Goal: Information Seeking & Learning: Learn about a topic

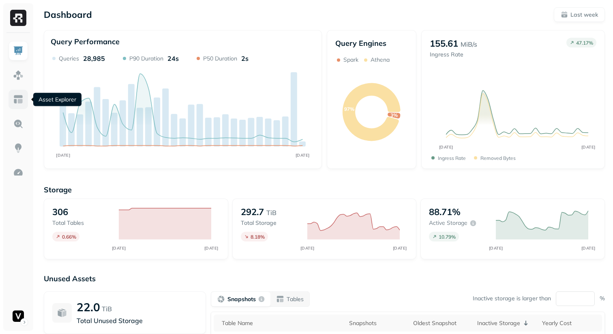
click at [23, 102] on img at bounding box center [18, 99] width 11 height 11
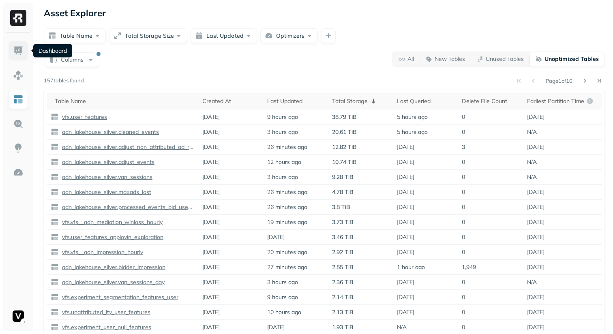
click at [14, 46] on img at bounding box center [18, 50] width 11 height 11
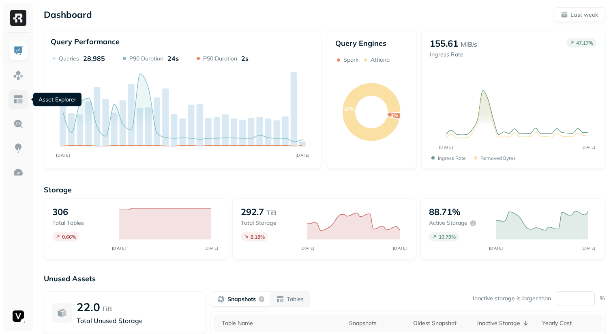
click at [23, 106] on link at bounding box center [18, 99] width 19 height 19
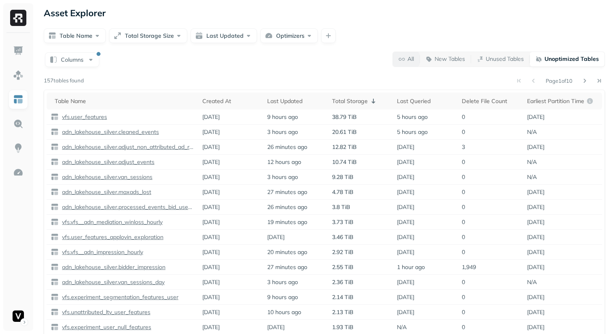
click at [402, 56] on span "All" at bounding box center [405, 59] width 15 height 8
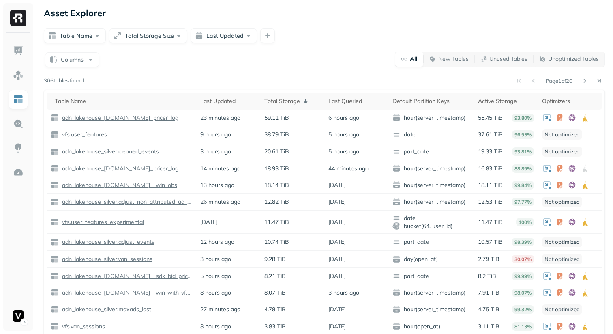
click at [320, 66] on div "Columns All New Tables Unused Tables Unoptimized Tables" at bounding box center [324, 59] width 561 height 16
click at [26, 55] on link at bounding box center [18, 50] width 19 height 19
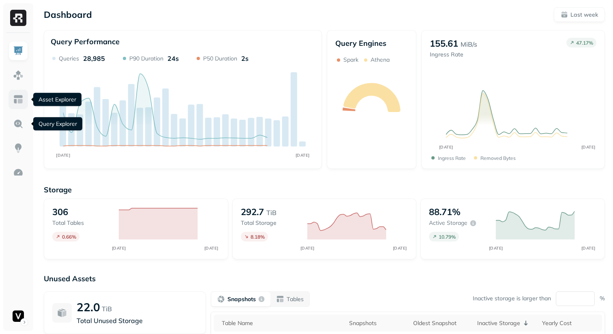
click at [20, 98] on img at bounding box center [18, 99] width 11 height 11
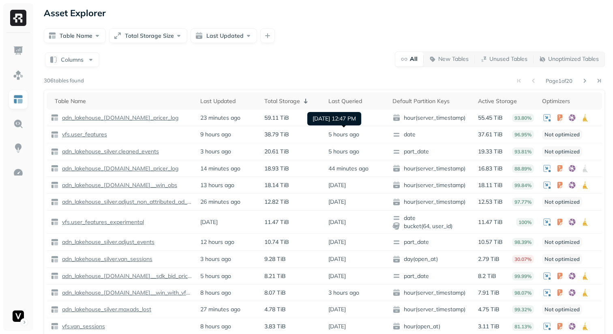
click at [324, 72] on div "Columns All New Tables Unused Tables Unoptimized Tables Page 1 of 20 306 tables…" at bounding box center [324, 219] width 561 height 337
click at [310, 63] on div "Columns All New Tables Unused Tables Unoptimized Tables" at bounding box center [324, 59] width 561 height 16
click at [295, 68] on div "Columns All New Tables Unused Tables Unoptimized Tables Page 1 of 20 306 tables…" at bounding box center [324, 219] width 561 height 337
click at [234, 105] on div "Last Updated" at bounding box center [228, 101] width 56 height 8
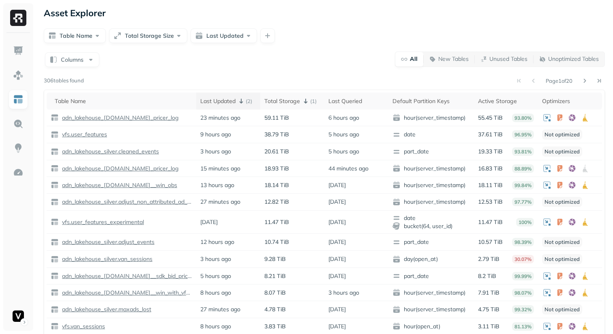
click at [237, 105] on icon at bounding box center [241, 101] width 10 height 10
click at [240, 102] on icon at bounding box center [241, 101] width 10 height 10
click at [240, 104] on div "Last Updated" at bounding box center [228, 101] width 56 height 8
click at [240, 104] on icon at bounding box center [241, 101] width 10 height 10
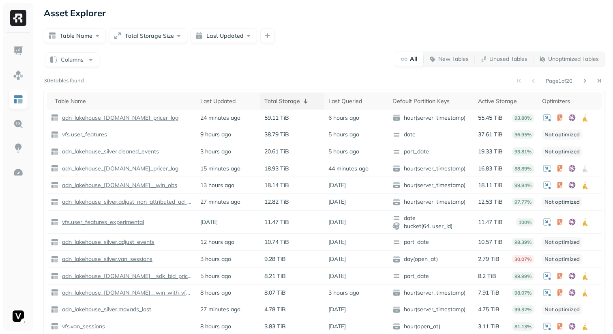
click at [302, 99] on icon at bounding box center [306, 101] width 10 height 10
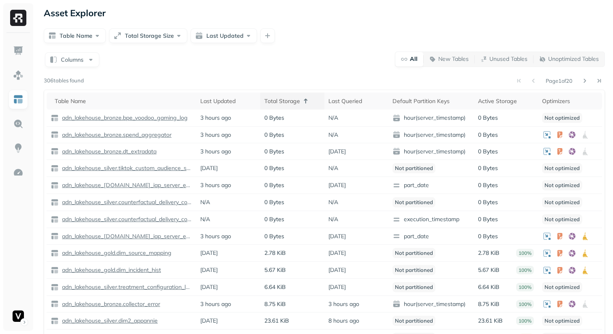
click at [311, 102] on div "Total Storage" at bounding box center [292, 101] width 56 height 10
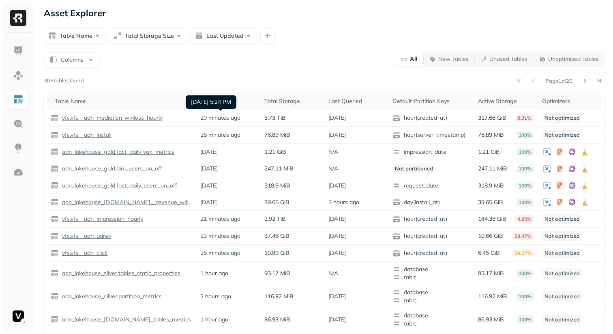
click at [236, 102] on div "[DATE] 5:24 PM [DATE] 5:24 PM" at bounding box center [211, 101] width 51 height 13
click at [226, 101] on div "Last Updated" at bounding box center [228, 101] width 56 height 8
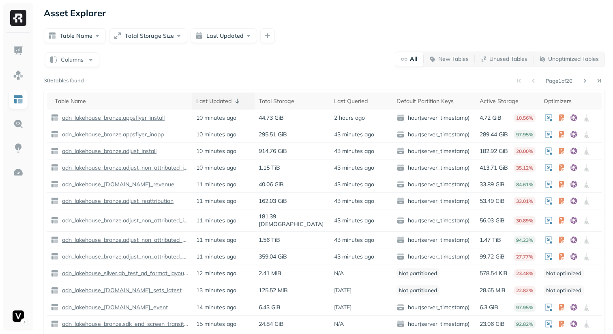
click at [236, 98] on icon at bounding box center [237, 101] width 10 height 10
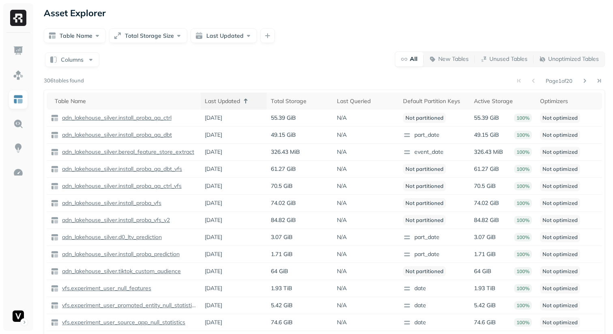
click at [248, 100] on icon at bounding box center [246, 101] width 10 height 10
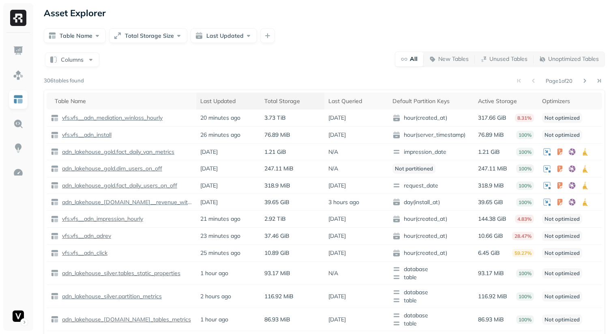
click at [267, 98] on div "Total Storage" at bounding box center [292, 101] width 56 height 8
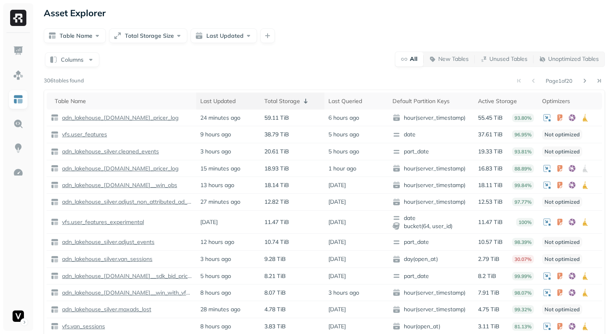
click at [280, 100] on div "Total Storage" at bounding box center [292, 101] width 56 height 10
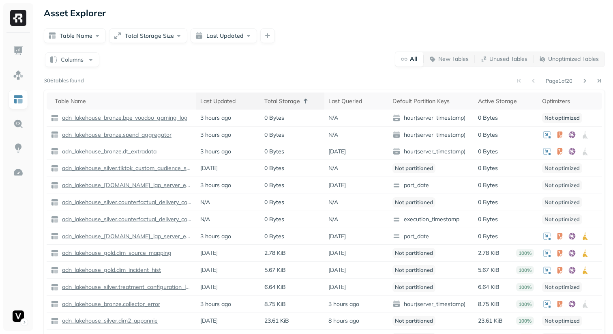
click at [281, 100] on div "Total Storage" at bounding box center [292, 101] width 56 height 10
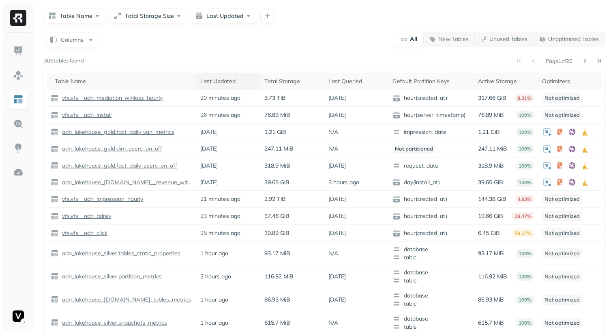
scroll to position [12, 0]
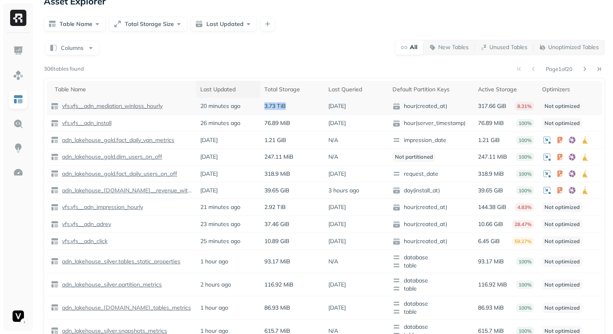
drag, startPoint x: 263, startPoint y: 108, endPoint x: 302, endPoint y: 108, distance: 39.7
click at [302, 108] on td "3.73 TiB" at bounding box center [292, 106] width 64 height 17
click at [302, 108] on div "3.73 TiB" at bounding box center [292, 106] width 56 height 8
drag, startPoint x: 277, startPoint y: 105, endPoint x: 287, endPoint y: 105, distance: 10.1
click at [287, 105] on div "3.73 TiB" at bounding box center [292, 106] width 56 height 8
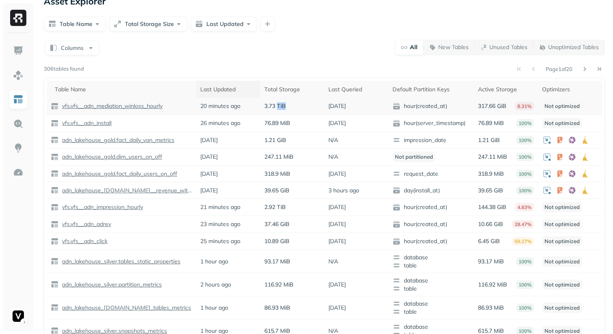
click at [287, 105] on div "3.73 TiB" at bounding box center [292, 106] width 56 height 8
click at [277, 107] on p "3.73 TiB" at bounding box center [274, 106] width 21 height 8
click at [278, 141] on p "1.21 GiB" at bounding box center [275, 140] width 22 height 8
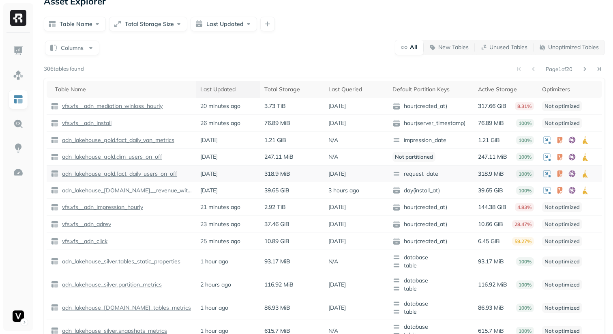
click at [276, 171] on p "318.9 MiB" at bounding box center [277, 174] width 26 height 8
click at [315, 64] on div "Page 1 of 20" at bounding box center [344, 68] width 521 height 11
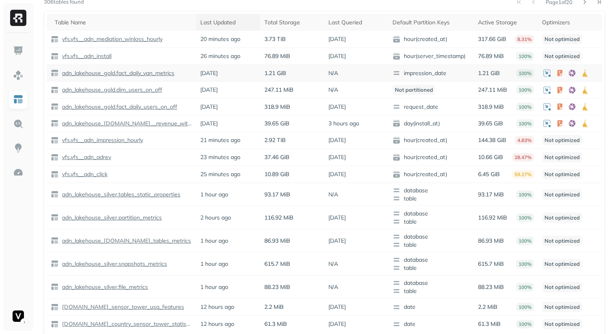
scroll to position [73, 0]
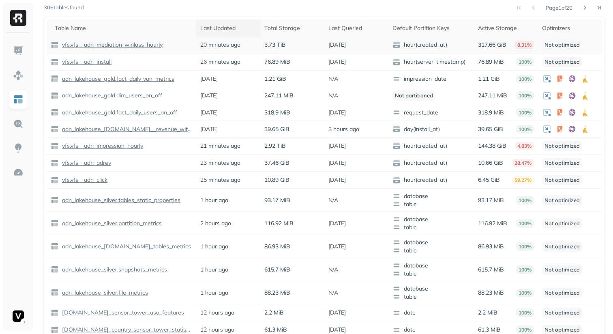
click at [269, 47] on p "3.73 TiB" at bounding box center [274, 45] width 21 height 8
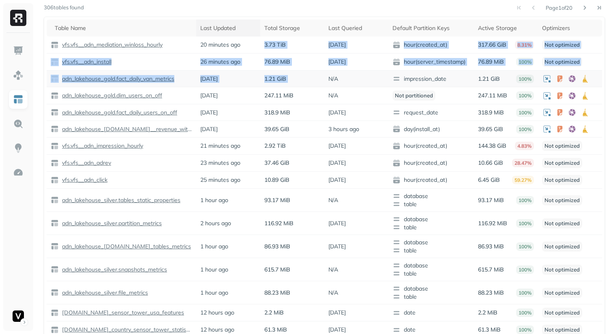
drag, startPoint x: 269, startPoint y: 47, endPoint x: 271, endPoint y: 85, distance: 38.2
click at [271, 85] on tbody "vfs.vfs__adn_mediation_winloss_hourly 20 minutes ago 3.73 TiB [DATE] hour(creat…" at bounding box center [324, 186] width 555 height 301
click at [271, 85] on td "1.21 GiB" at bounding box center [292, 79] width 64 height 17
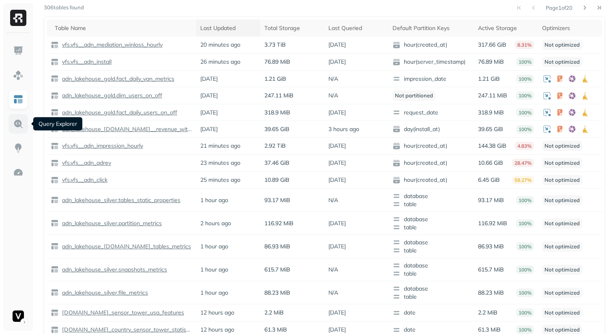
click at [20, 124] on img at bounding box center [18, 123] width 11 height 11
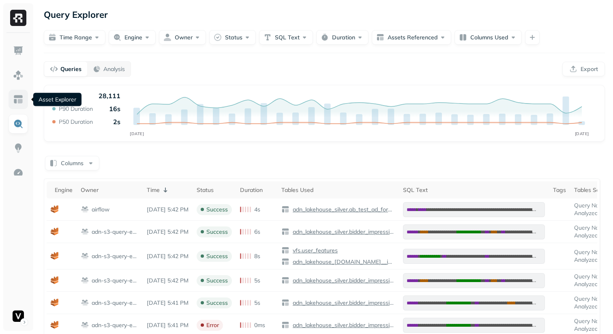
click at [18, 98] on img at bounding box center [18, 99] width 11 height 11
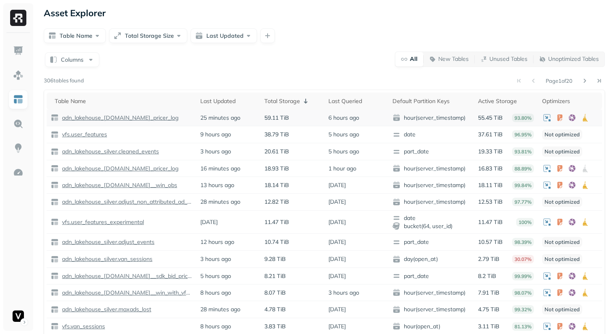
click at [276, 117] on p "59.11 TiB" at bounding box center [276, 118] width 25 height 8
click at [276, 124] on td "59.11 TiB" at bounding box center [292, 117] width 64 height 17
click at [330, 64] on div "Columns All New Tables Unused Tables Unoptimized Tables" at bounding box center [324, 59] width 561 height 16
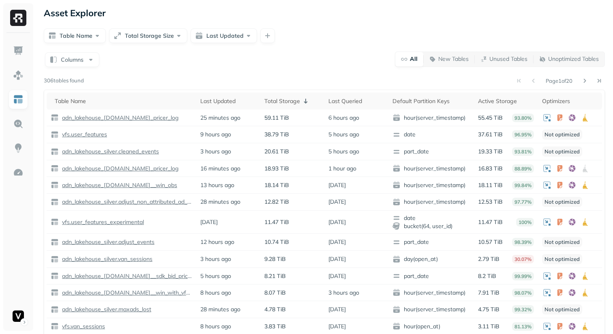
click at [320, 63] on div "Columns All New Tables Unused Tables Unoptimized Tables" at bounding box center [324, 59] width 561 height 16
click at [82, 64] on button "Columns" at bounding box center [72, 59] width 54 height 15
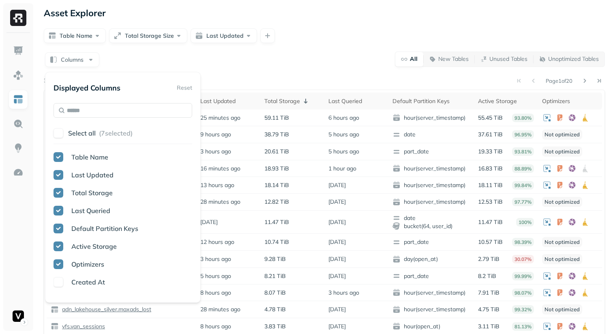
click at [299, 69] on div "Columns All New Tables Unused Tables Unoptimized Tables Page 1 of 20 306 tables…" at bounding box center [324, 219] width 561 height 337
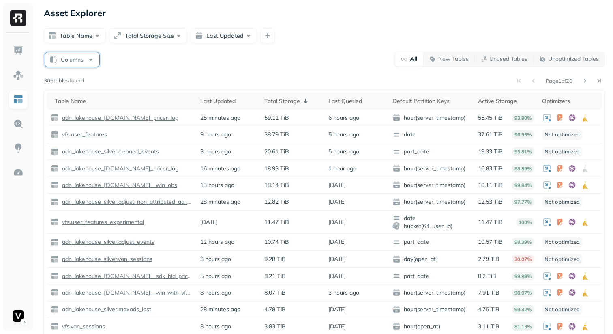
click at [88, 62] on button "Columns" at bounding box center [72, 59] width 54 height 15
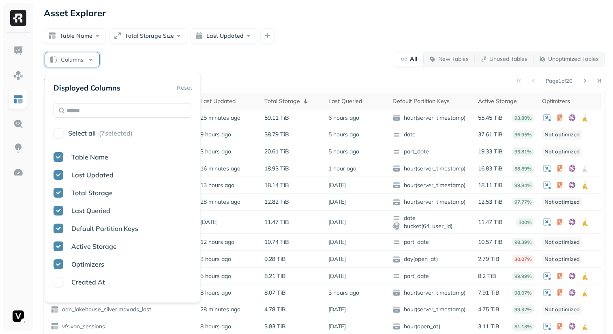
click at [230, 71] on div "Columns All New Tables Unused Tables Unoptimized Tables Page 1 of 20 306 tables…" at bounding box center [324, 219] width 561 height 337
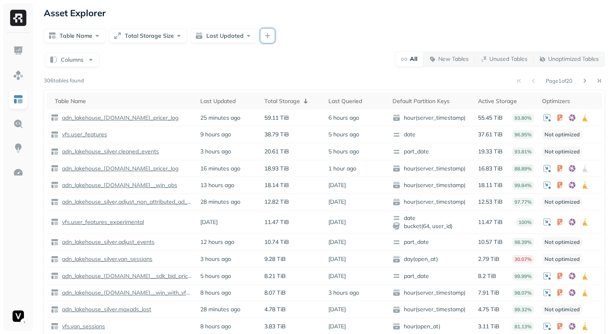
click at [265, 37] on button "button" at bounding box center [267, 35] width 15 height 15
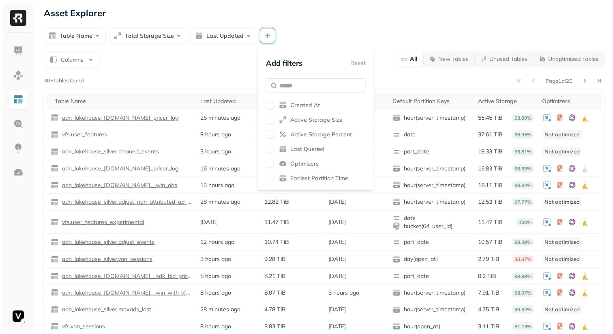
click at [272, 105] on button "button" at bounding box center [270, 105] width 8 height 8
click at [271, 118] on button "button" at bounding box center [270, 120] width 8 height 8
click at [271, 134] on button "button" at bounding box center [270, 134] width 8 height 8
click at [271, 148] on button "button" at bounding box center [270, 149] width 8 height 8
click at [270, 162] on button "button" at bounding box center [270, 163] width 8 height 8
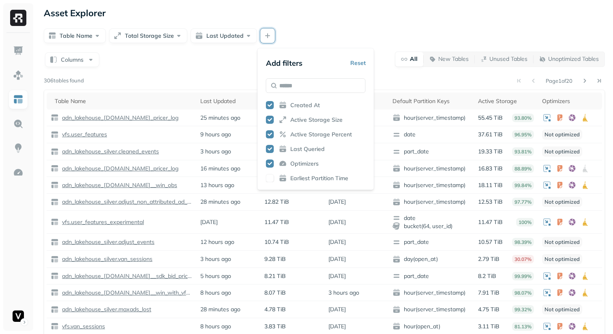
click at [270, 173] on div "Created At Active Storage Size Active Storage Percent Last Queried Optimizers E…" at bounding box center [316, 141] width 100 height 81
click at [270, 178] on button "button" at bounding box center [270, 178] width 8 height 8
click at [270, 162] on button "button" at bounding box center [270, 163] width 8 height 8
click at [270, 148] on button "button" at bounding box center [270, 149] width 8 height 8
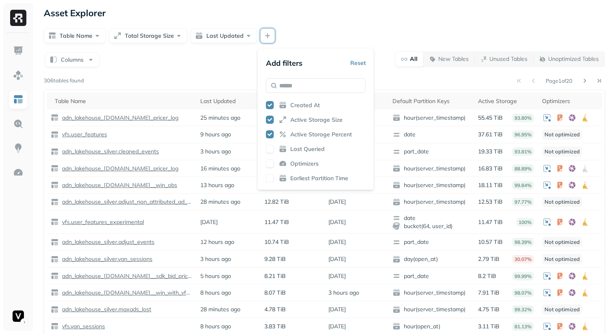
click at [270, 131] on button "button" at bounding box center [270, 134] width 8 height 8
click at [270, 119] on button "button" at bounding box center [270, 120] width 8 height 8
click at [270, 103] on button "button" at bounding box center [270, 105] width 8 height 8
click at [339, 29] on div "Table Name Total Storage Size Last Updated" at bounding box center [324, 35] width 561 height 15
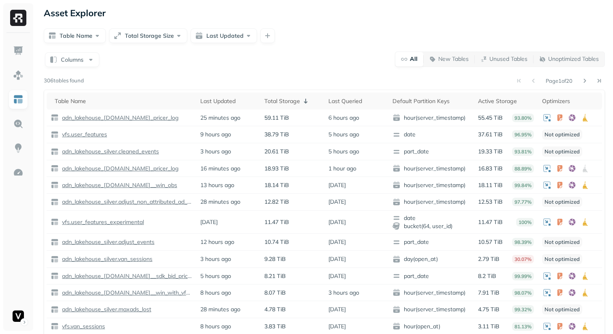
click at [309, 50] on div "Asset Explorer Table Name Total Storage Size Last Updated Columns All New Table…" at bounding box center [324, 197] width 577 height 395
click at [350, 64] on div "Columns All New Tables Unused Tables Unoptimized Tables" at bounding box center [324, 59] width 561 height 16
click at [313, 54] on div "Columns All New Tables Unused Tables Unoptimized Tables" at bounding box center [324, 59] width 561 height 16
click at [19, 121] on img at bounding box center [18, 123] width 11 height 11
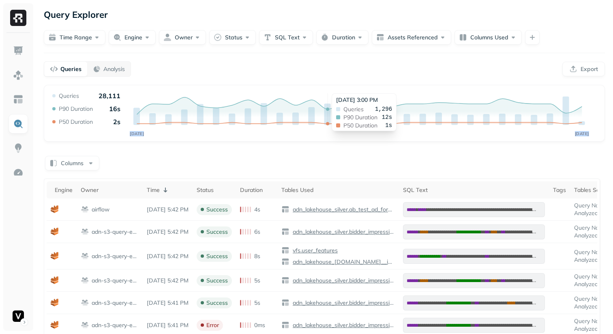
drag, startPoint x: 575, startPoint y: 109, endPoint x: 335, endPoint y: 113, distance: 239.6
click at [335, 113] on icon "AUG [DATE]" at bounding box center [324, 116] width 547 height 49
click at [335, 113] on div "[DATE] 3:00 PM Queries 1,296 P90 Duration 12s P50 Duration 1s" at bounding box center [364, 112] width 65 height 38
click at [308, 145] on div "**********" at bounding box center [324, 335] width 561 height 500
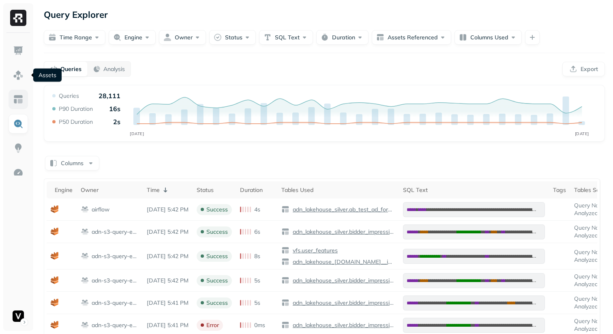
click at [14, 91] on link at bounding box center [18, 99] width 19 height 19
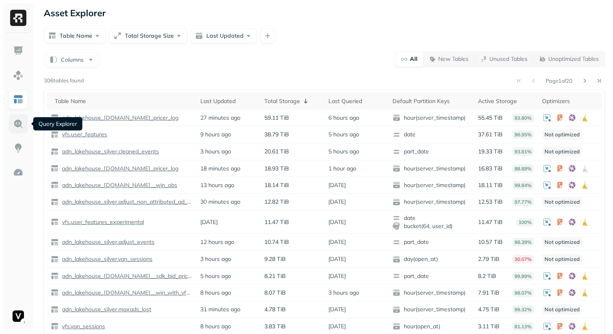
click at [20, 126] on img at bounding box center [18, 123] width 11 height 11
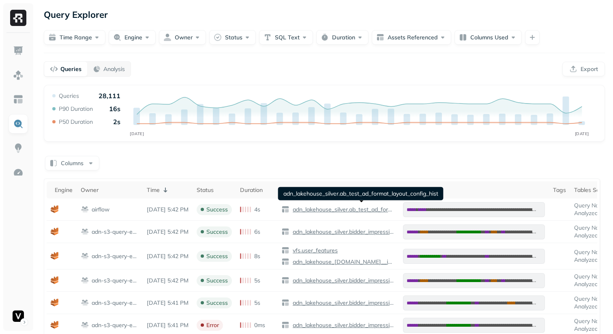
click at [349, 167] on div "Columns" at bounding box center [324, 162] width 561 height 16
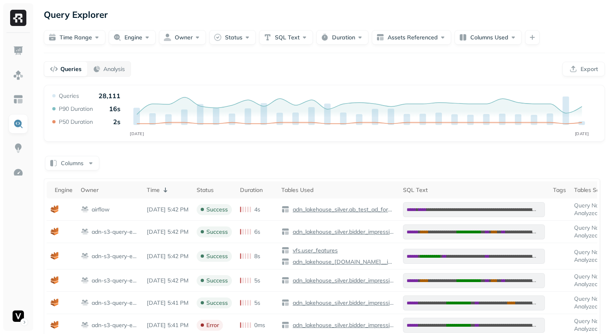
click at [300, 151] on div "**********" at bounding box center [324, 335] width 561 height 500
click at [295, 162] on div "Columns" at bounding box center [324, 162] width 561 height 16
click at [310, 168] on div "Columns" at bounding box center [324, 162] width 561 height 16
click at [128, 153] on div "**********" at bounding box center [324, 335] width 561 height 500
click at [111, 69] on p "Analysis" at bounding box center [113, 69] width 21 height 8
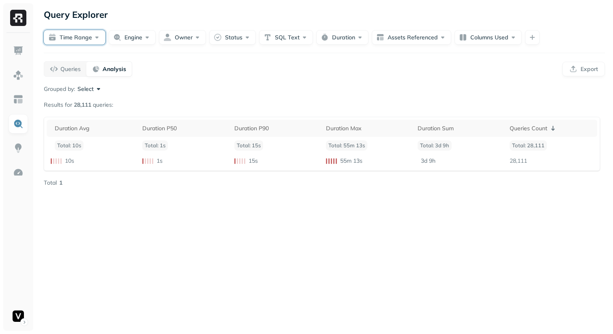
click at [88, 34] on button "Time Range" at bounding box center [75, 37] width 62 height 15
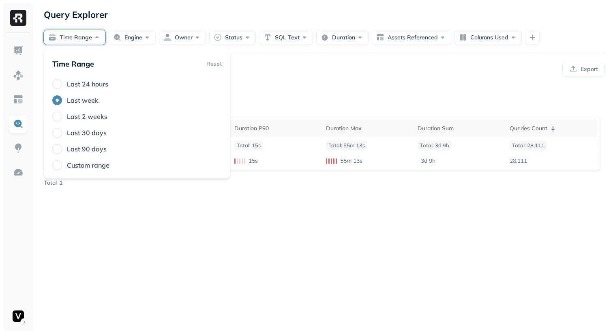
click at [280, 104] on div "Grouped by: Select Results for 28,111 queries: Duration Avg Duration P50 Durati…" at bounding box center [324, 136] width 561 height 102
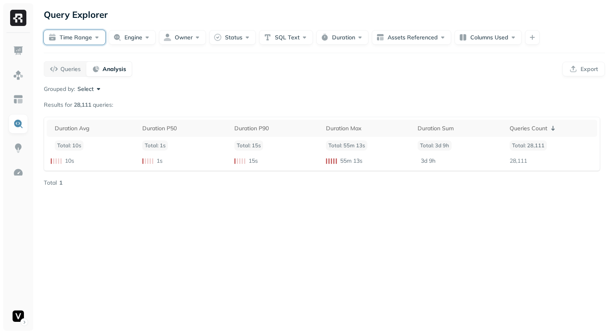
click at [90, 43] on button "Time Range" at bounding box center [75, 37] width 62 height 15
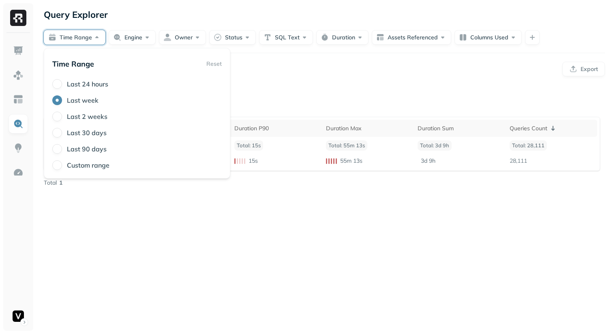
click at [75, 78] on div "Time Range Reset Last 24 hours Last week Last 2 weeks Last 30 days Last 90 days…" at bounding box center [136, 112] width 169 height 113
click at [75, 81] on label "Last 24 hours" at bounding box center [87, 84] width 41 height 8
click at [62, 81] on button "Last 24 hours" at bounding box center [57, 84] width 10 height 10
click at [77, 100] on label "Last week" at bounding box center [83, 100] width 32 height 8
click at [62, 100] on button "Last week" at bounding box center [57, 100] width 10 height 10
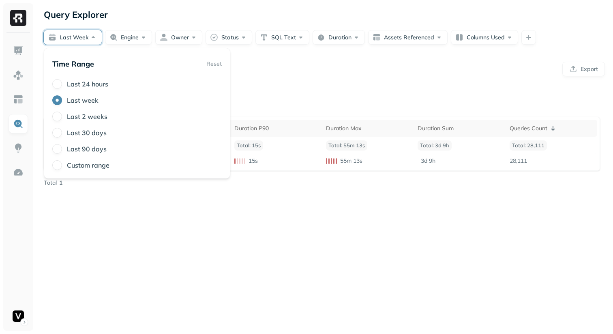
click at [307, 86] on div "Grouped by: Select" at bounding box center [324, 89] width 561 height 8
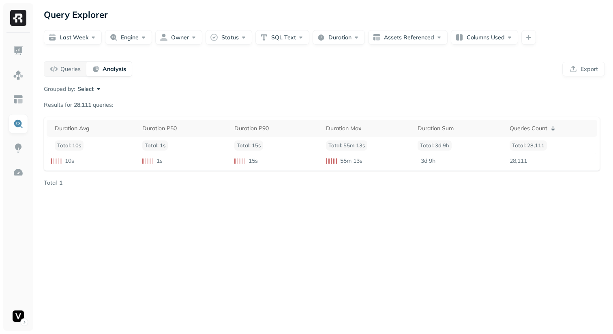
click at [433, 191] on div "Query Explorer Last week Engine Owner Status SQL Text Duration Assets Reference…" at bounding box center [324, 167] width 577 height 334
click at [74, 69] on p "Queries" at bounding box center [70, 69] width 20 height 8
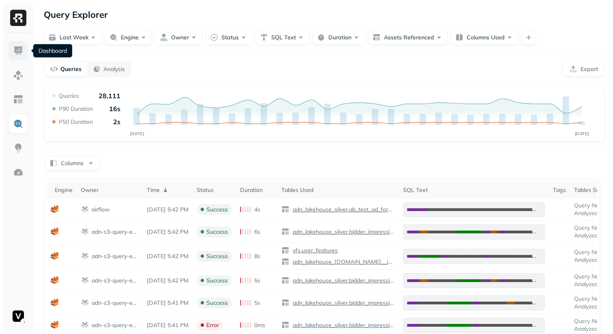
click at [22, 54] on img at bounding box center [18, 50] width 11 height 11
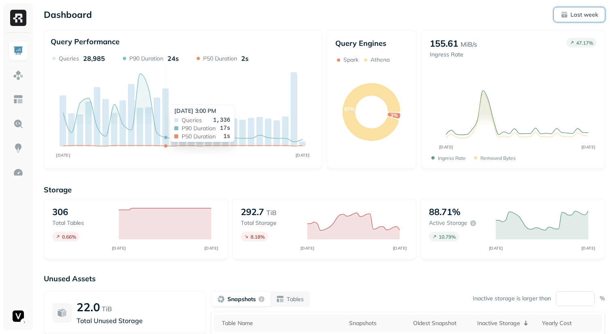
click at [568, 8] on button "Last week" at bounding box center [579, 14] width 51 height 15
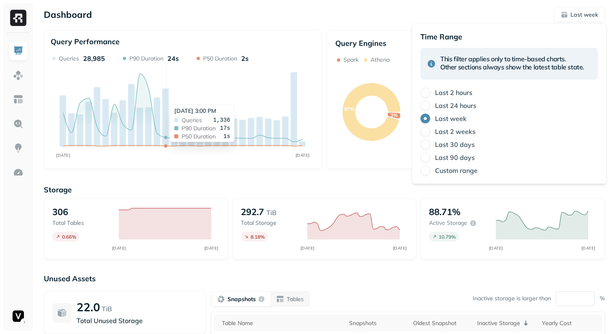
click at [456, 130] on label "Last 2 weeks" at bounding box center [455, 131] width 41 height 8
click at [430, 130] on button "Last 2 weeks" at bounding box center [425, 131] width 10 height 10
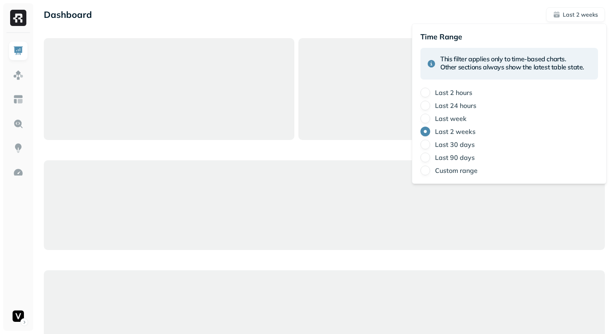
click at [493, 18] on div "Dashboard Last 2 weeks" at bounding box center [324, 14] width 561 height 15
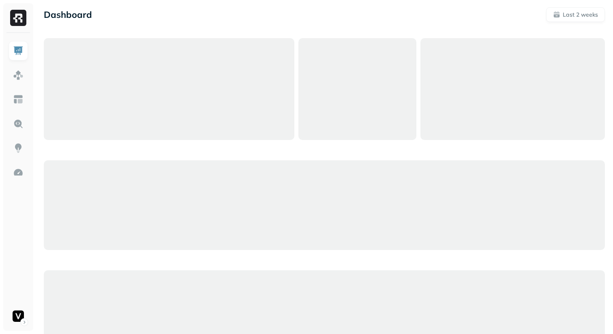
click at [471, 19] on div "Dashboard Last 2 weeks" at bounding box center [324, 14] width 561 height 15
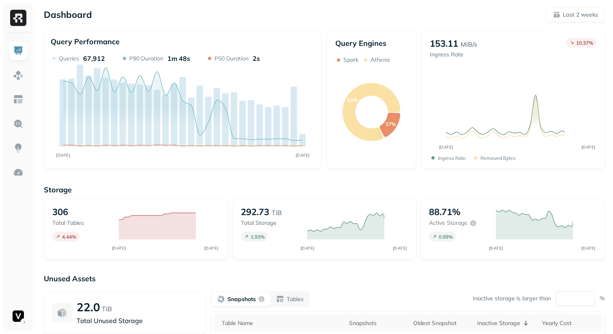
click at [483, 17] on div "Dashboard Last 2 weeks" at bounding box center [324, 14] width 561 height 15
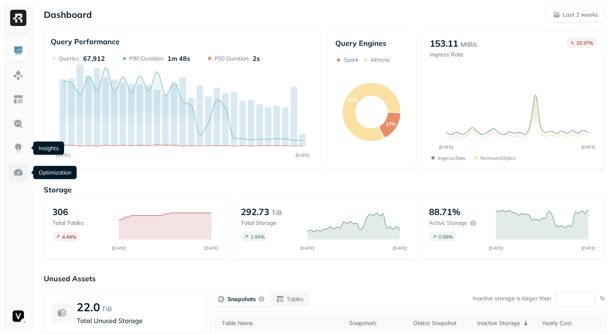
click at [18, 173] on img at bounding box center [18, 172] width 11 height 11
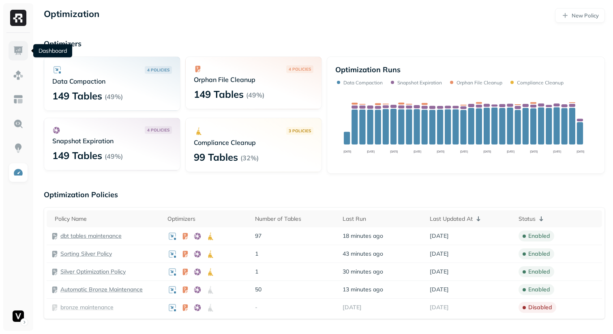
click at [13, 51] on img at bounding box center [18, 50] width 11 height 11
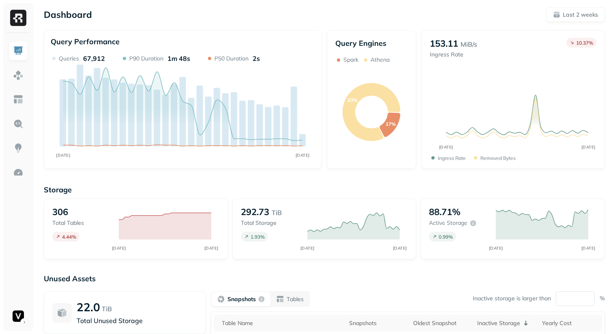
click at [397, 187] on p "Storage" at bounding box center [324, 189] width 561 height 9
click at [422, 17] on div "Dashboard Last 2 weeks" at bounding box center [324, 14] width 561 height 15
click at [437, 20] on div "Dashboard Last 2 weeks" at bounding box center [324, 14] width 561 height 15
click at [248, 12] on div "Dashboard Last 2 weeks" at bounding box center [324, 14] width 561 height 15
click at [244, 13] on div "Dashboard Last 2 weeks" at bounding box center [324, 14] width 561 height 15
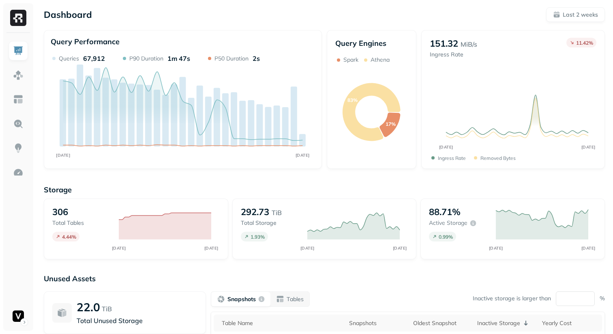
click at [244, 13] on div "Dashboard Last 2 weeks" at bounding box center [324, 14] width 561 height 15
click at [234, 14] on div "Dashboard Last 2 weeks" at bounding box center [324, 14] width 561 height 15
